Goal: Browse casually: Explore the website without a specific task or goal

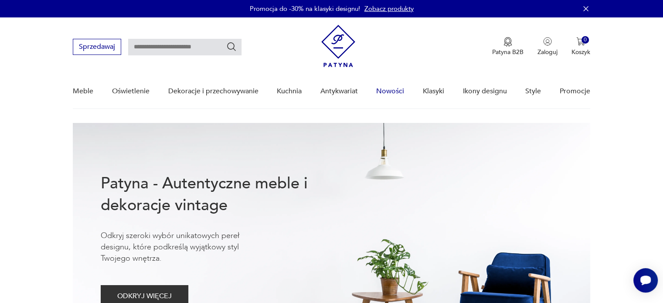
click at [394, 92] on link "Nowości" at bounding box center [390, 92] width 28 height 34
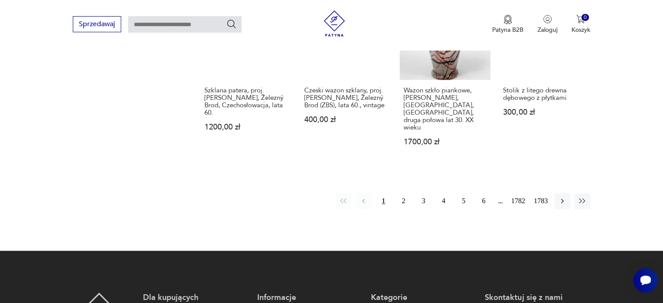
scroll to position [855, 0]
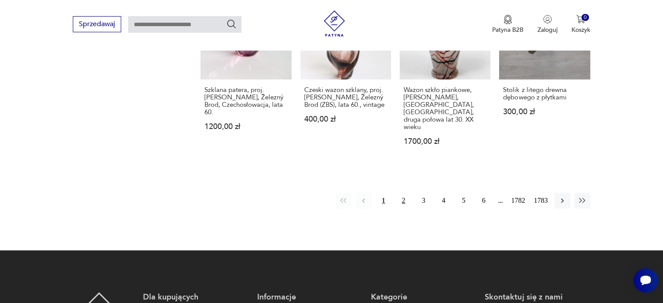
click at [402, 193] on button "2" at bounding box center [404, 201] width 16 height 16
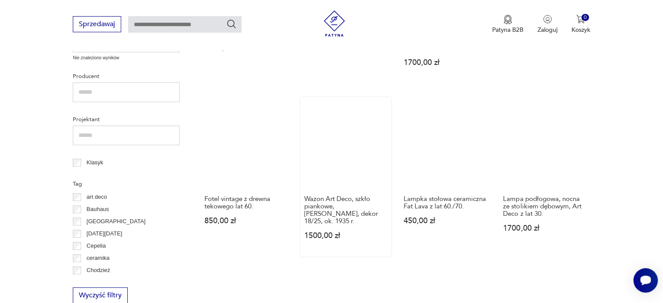
scroll to position [367, 0]
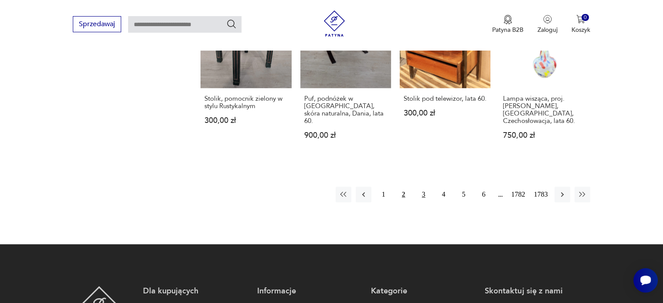
click at [431, 187] on button "3" at bounding box center [424, 195] width 16 height 16
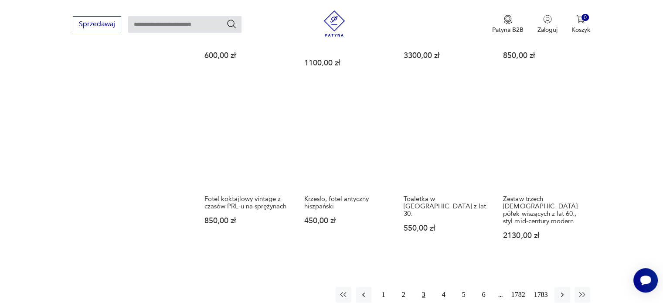
scroll to position [747, 0]
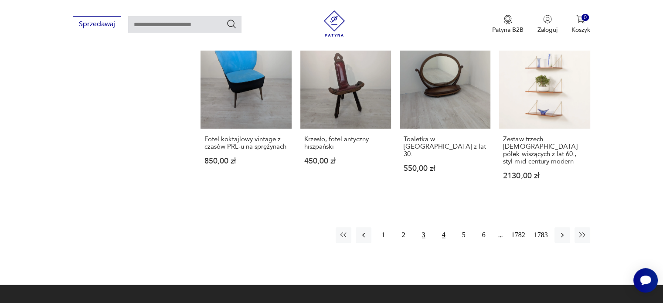
click at [443, 227] on button "4" at bounding box center [444, 235] width 16 height 16
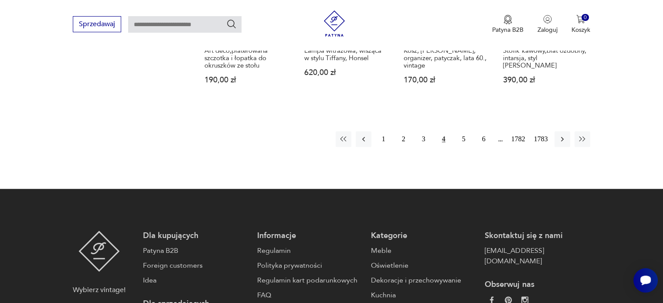
scroll to position [845, 0]
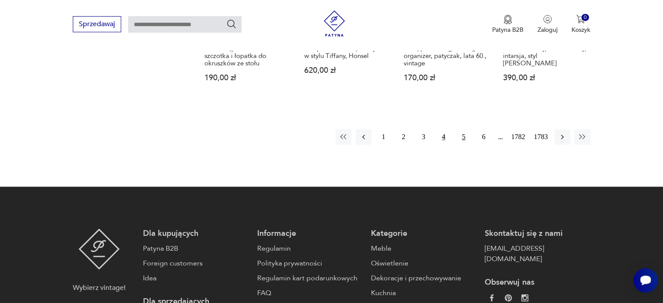
click at [463, 129] on button "5" at bounding box center [464, 137] width 16 height 16
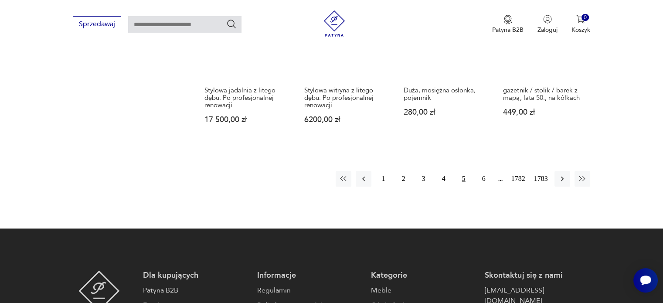
scroll to position [841, 0]
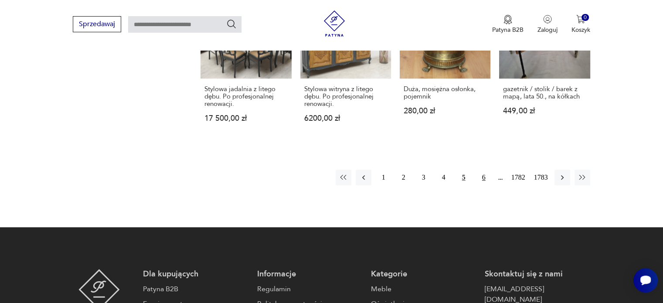
click at [482, 170] on button "6" at bounding box center [484, 178] width 16 height 16
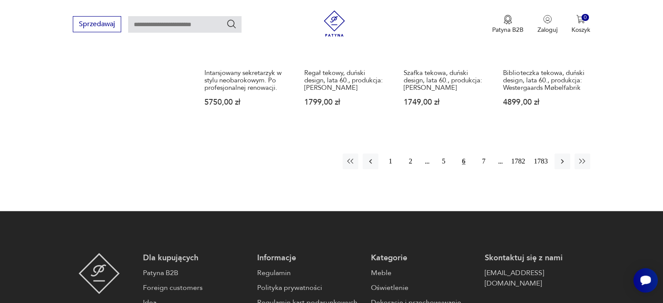
scroll to position [821, 0]
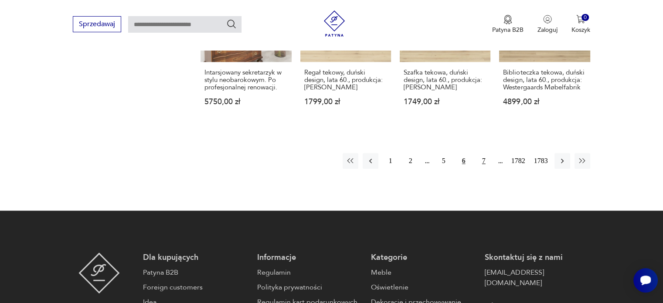
click at [479, 153] on button "7" at bounding box center [484, 161] width 16 height 16
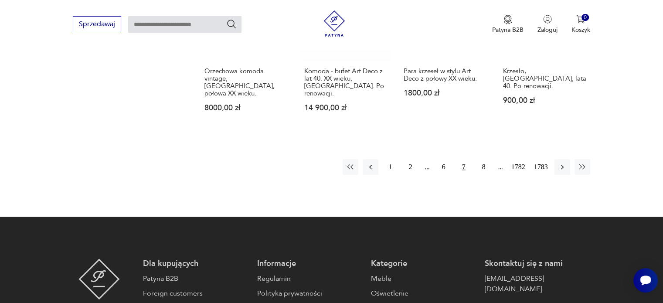
scroll to position [837, 0]
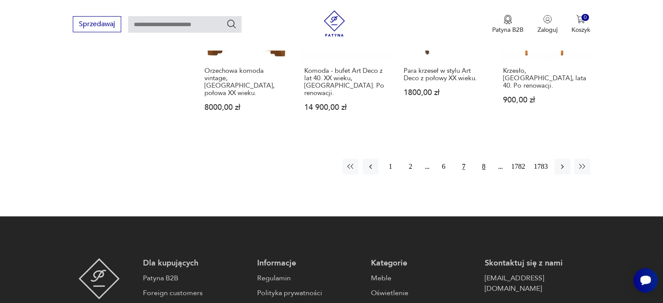
click at [483, 159] on button "8" at bounding box center [484, 167] width 16 height 16
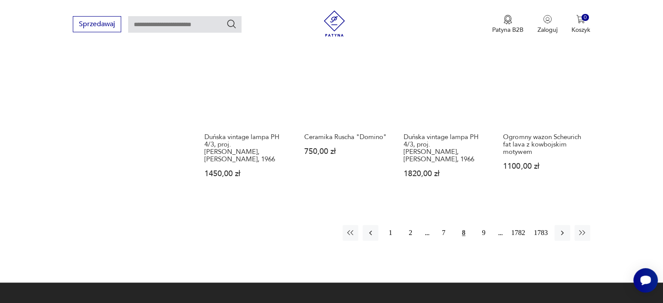
scroll to position [786, 0]
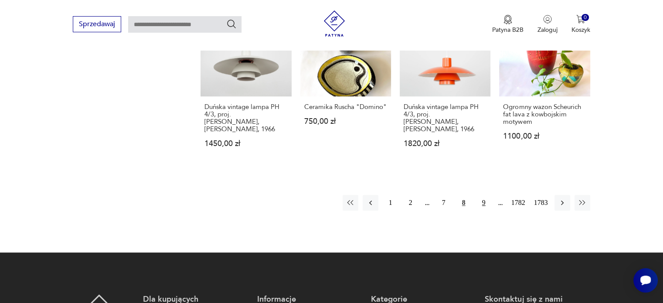
click at [478, 195] on button "9" at bounding box center [484, 203] width 16 height 16
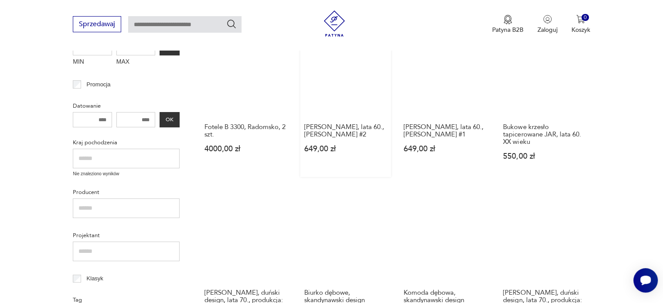
scroll to position [249, 0]
